Goal: Navigation & Orientation: Find specific page/section

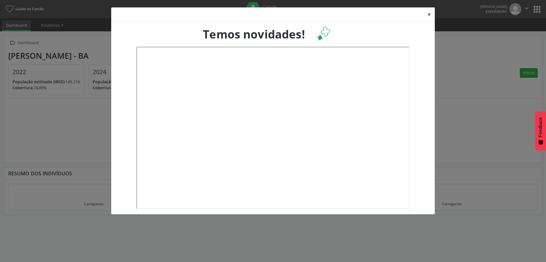
click at [429, 15] on button "×" at bounding box center [429, 14] width 11 height 14
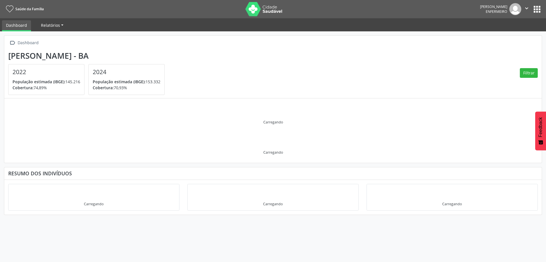
click at [59, 26] on span "Relatórios" at bounding box center [50, 24] width 19 height 5
click at [59, 34] on link "Desfechos da visita" at bounding box center [61, 39] width 49 height 10
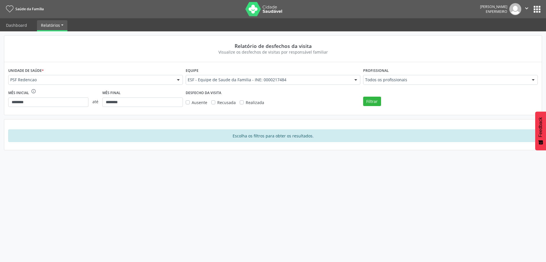
click at [61, 27] on link "Relatórios" at bounding box center [52, 25] width 30 height 10
click at [29, 26] on link "Dashboard" at bounding box center [16, 25] width 29 height 10
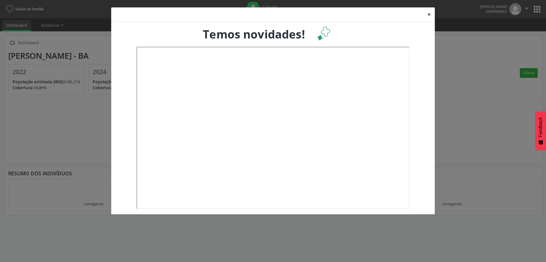
click at [429, 15] on button "×" at bounding box center [429, 14] width 11 height 14
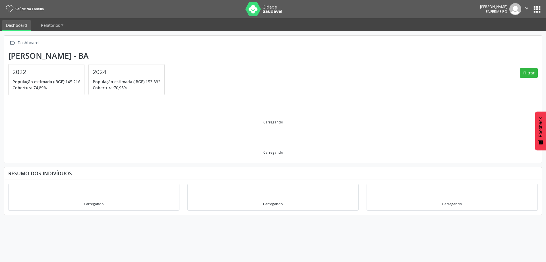
click at [532, 10] on button "" at bounding box center [527, 9] width 11 height 12
click at [535, 10] on button "apps" at bounding box center [537, 9] width 10 height 10
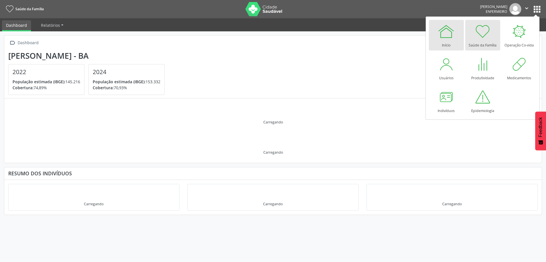
click at [446, 44] on div "Início" at bounding box center [446, 44] width 9 height 8
